Goal: Communication & Community: Answer question/provide support

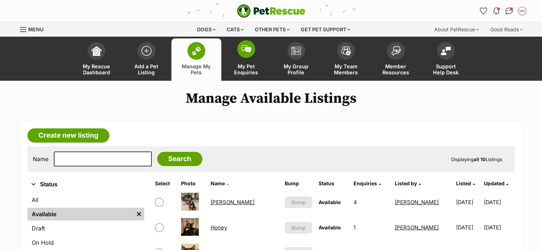
click at [247, 57] on span at bounding box center [246, 49] width 18 height 18
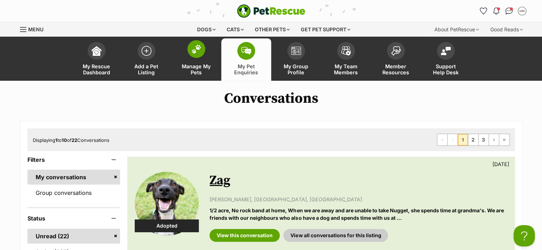
click at [190, 53] on span at bounding box center [196, 49] width 18 height 18
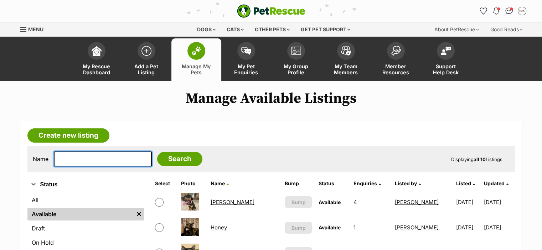
click at [83, 162] on input "text" at bounding box center [103, 159] width 98 height 15
type input "mia"
click at [157, 152] on input "Search" at bounding box center [179, 159] width 45 height 14
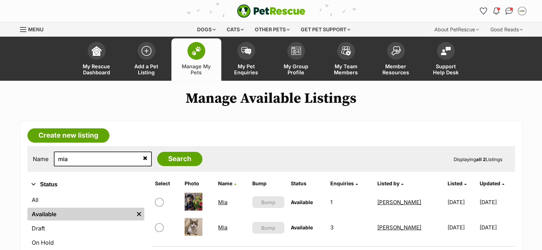
click at [218, 200] on link "Mia" at bounding box center [222, 202] width 9 height 7
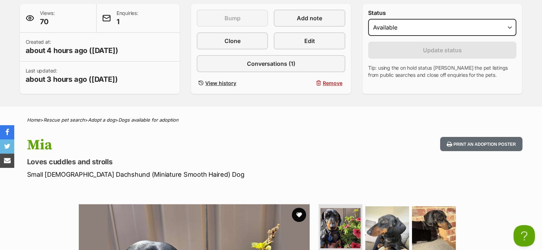
scroll to position [124, 0]
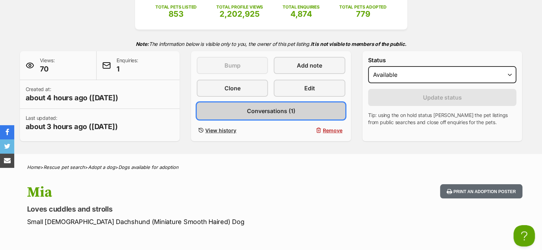
click at [275, 108] on span "Conversations (1)" at bounding box center [270, 111] width 48 height 9
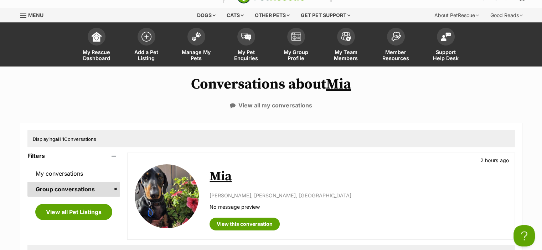
scroll to position [62, 0]
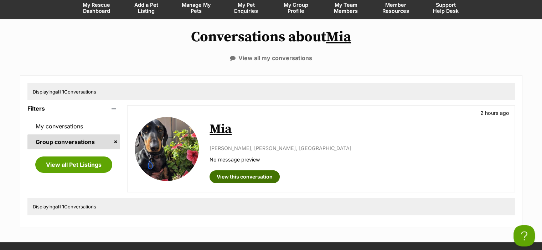
click at [234, 177] on link "View this conversation" at bounding box center [244, 177] width 70 height 13
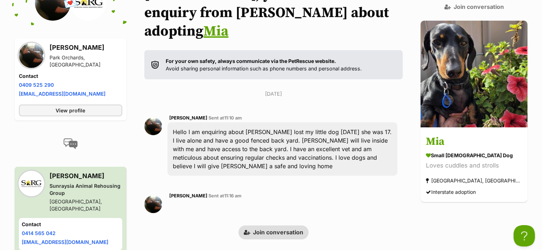
scroll to position [161, 0]
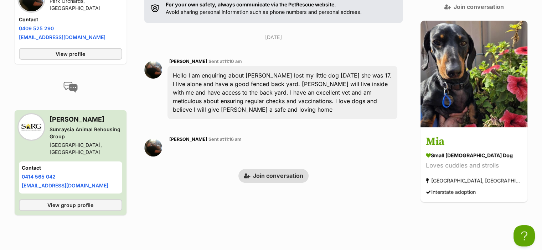
click at [289, 169] on link "Join conversation" at bounding box center [273, 176] width 70 height 14
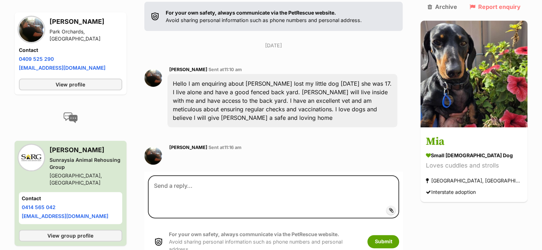
scroll to position [161, 0]
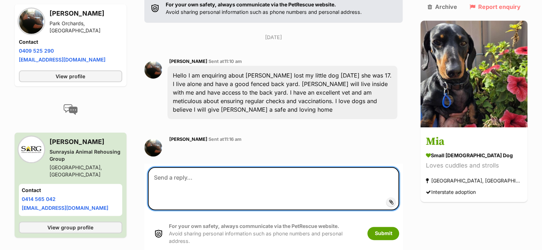
click at [203, 167] on textarea at bounding box center [273, 188] width 251 height 43
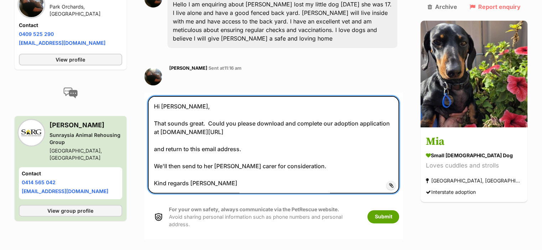
scroll to position [242, 0]
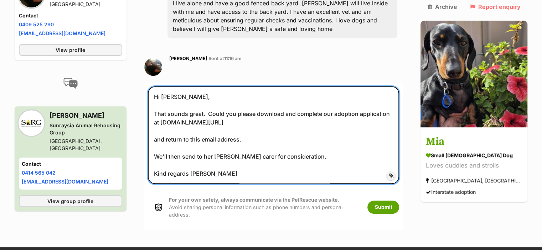
click at [208, 102] on textarea "Hi Merrilyn, That sounds great. Could you please download and complete our adop…" at bounding box center [273, 135] width 251 height 97
type textarea "Hi Merrilyn, That sounds great. Could you please download and complete our adop…"
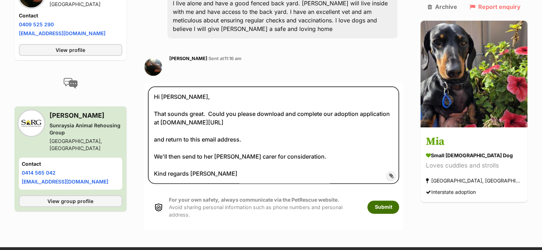
click at [399, 201] on button "Submit" at bounding box center [383, 207] width 32 height 13
